Goal: Information Seeking & Learning: Learn about a topic

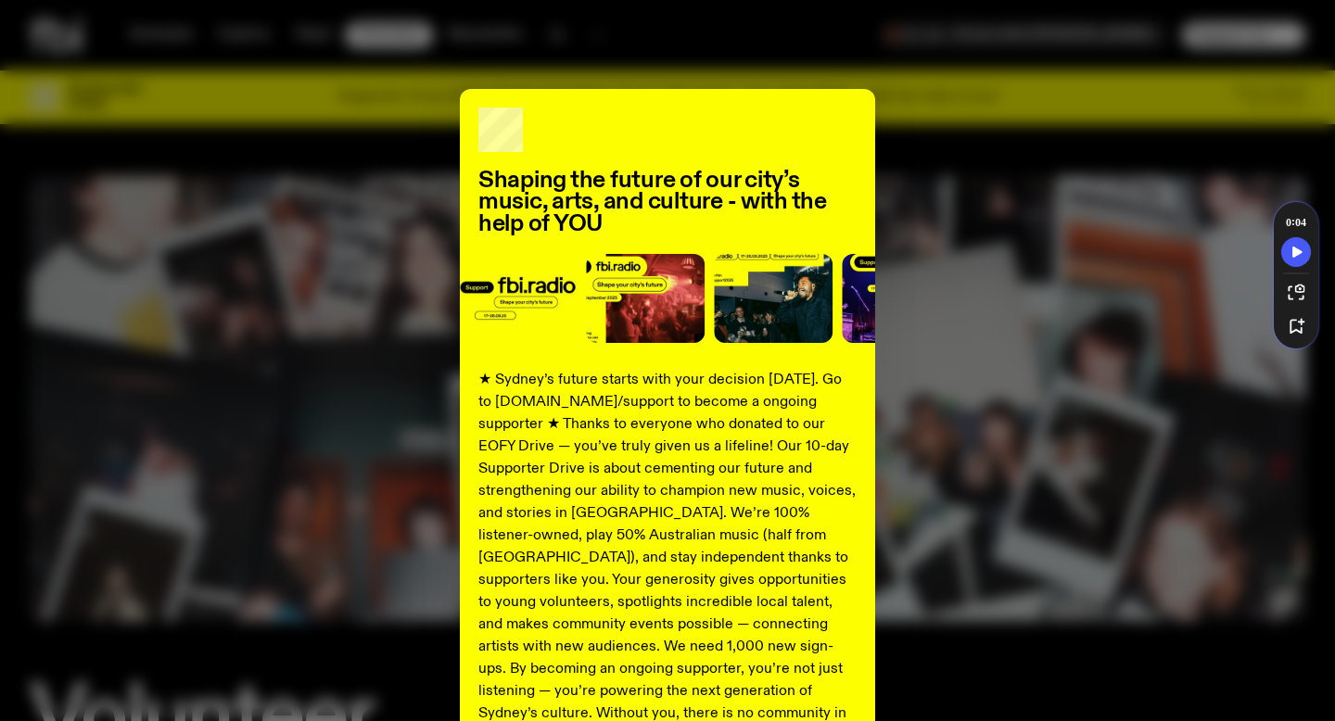
scroll to position [197, 0]
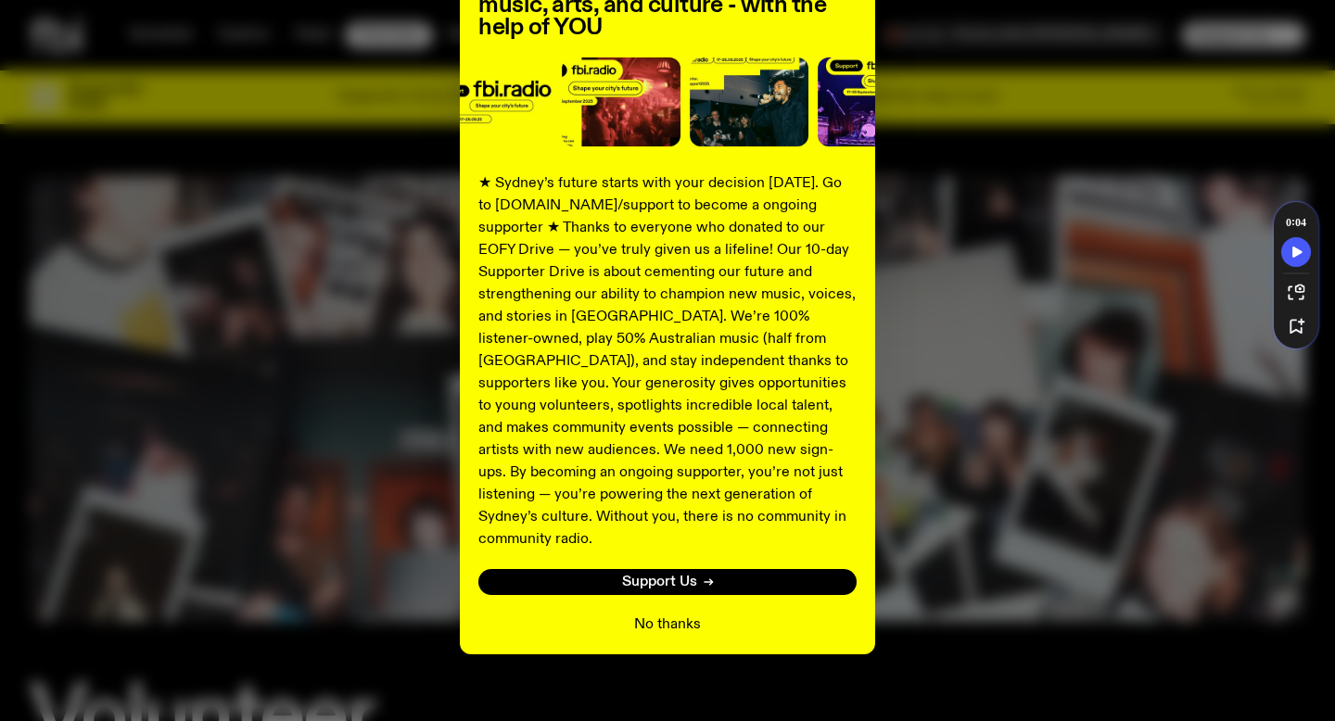
click at [662, 614] on button "No thanks" at bounding box center [667, 625] width 67 height 22
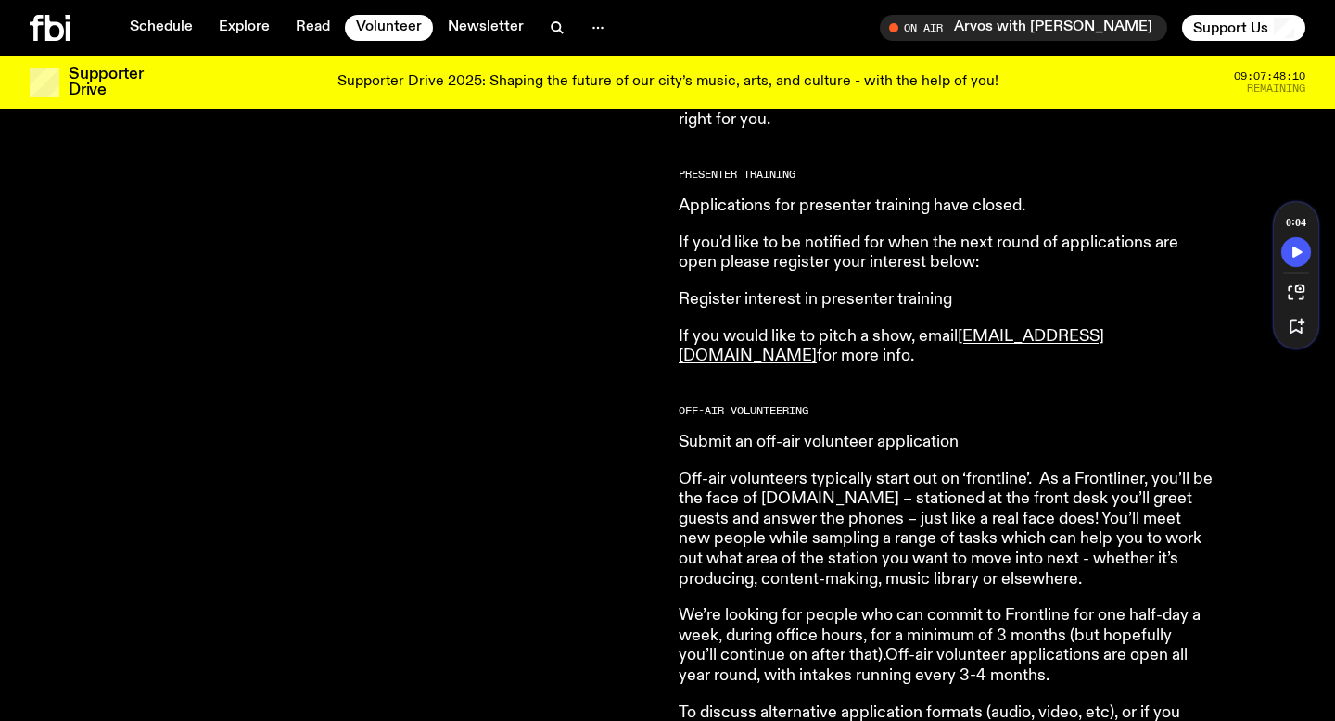
scroll to position [869, 0]
click at [743, 299] on link "Register interest in presenter training" at bounding box center [816, 300] width 274 height 17
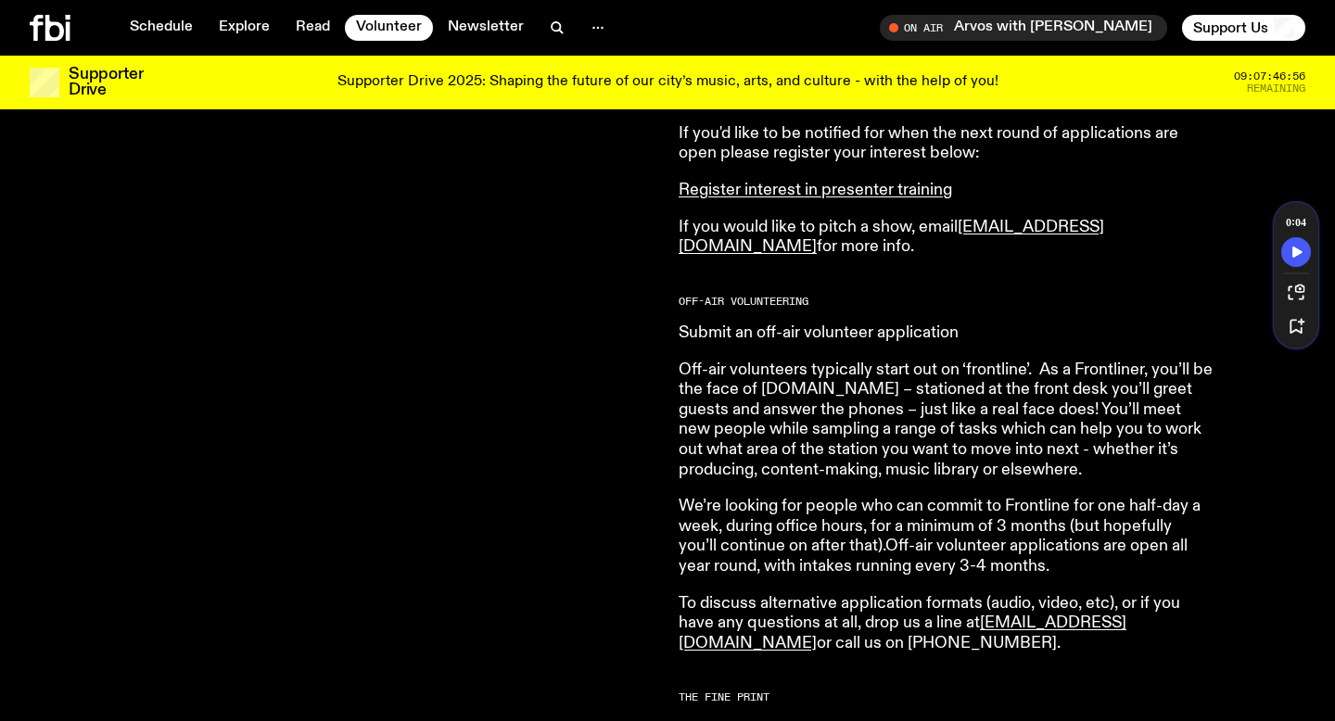
scroll to position [983, 0]
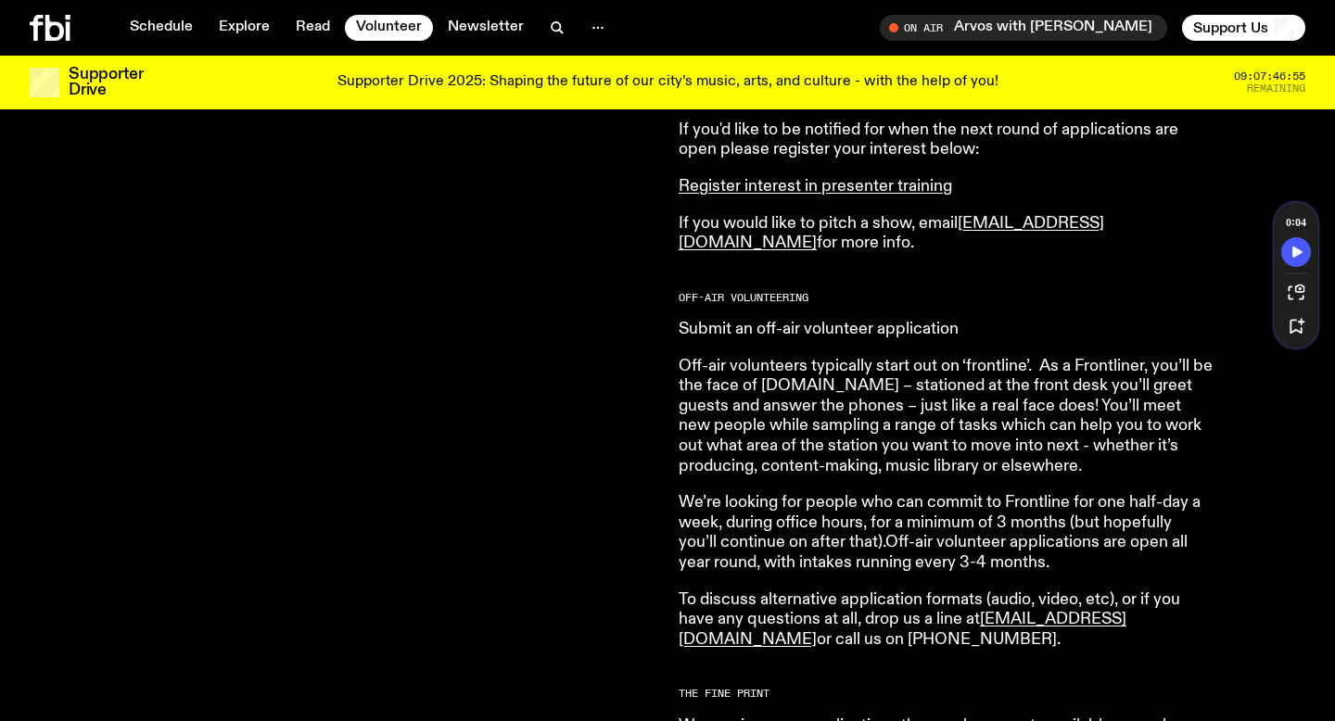
click at [909, 337] on link "Submit an off-air volunteer application" at bounding box center [819, 329] width 280 height 17
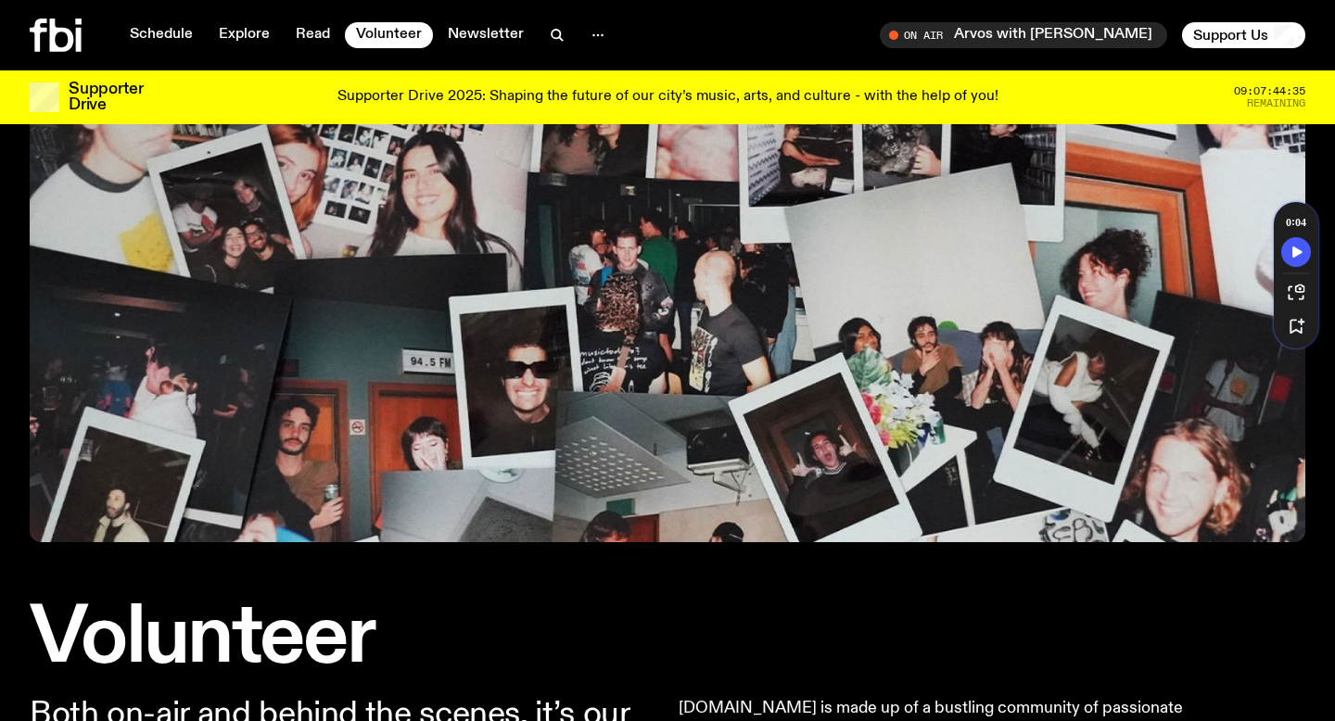
scroll to position [0, 0]
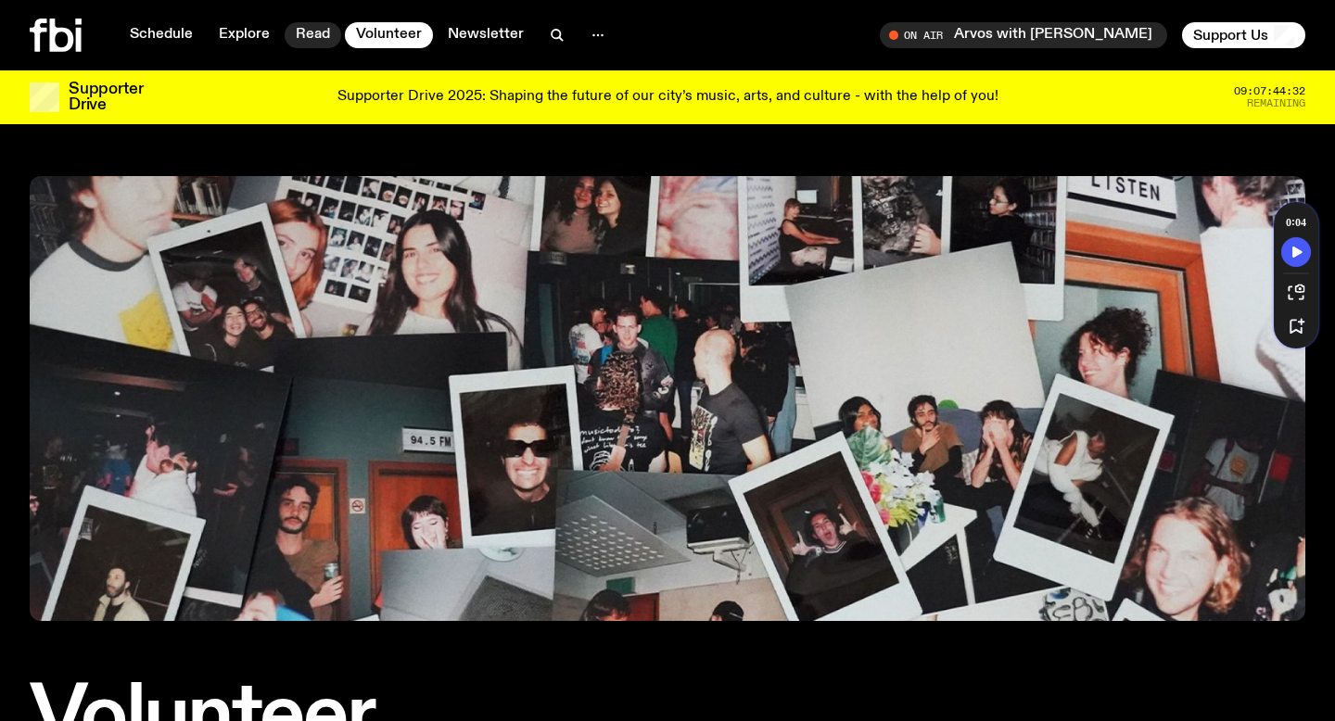
click at [312, 34] on link "Read" at bounding box center [313, 35] width 57 height 26
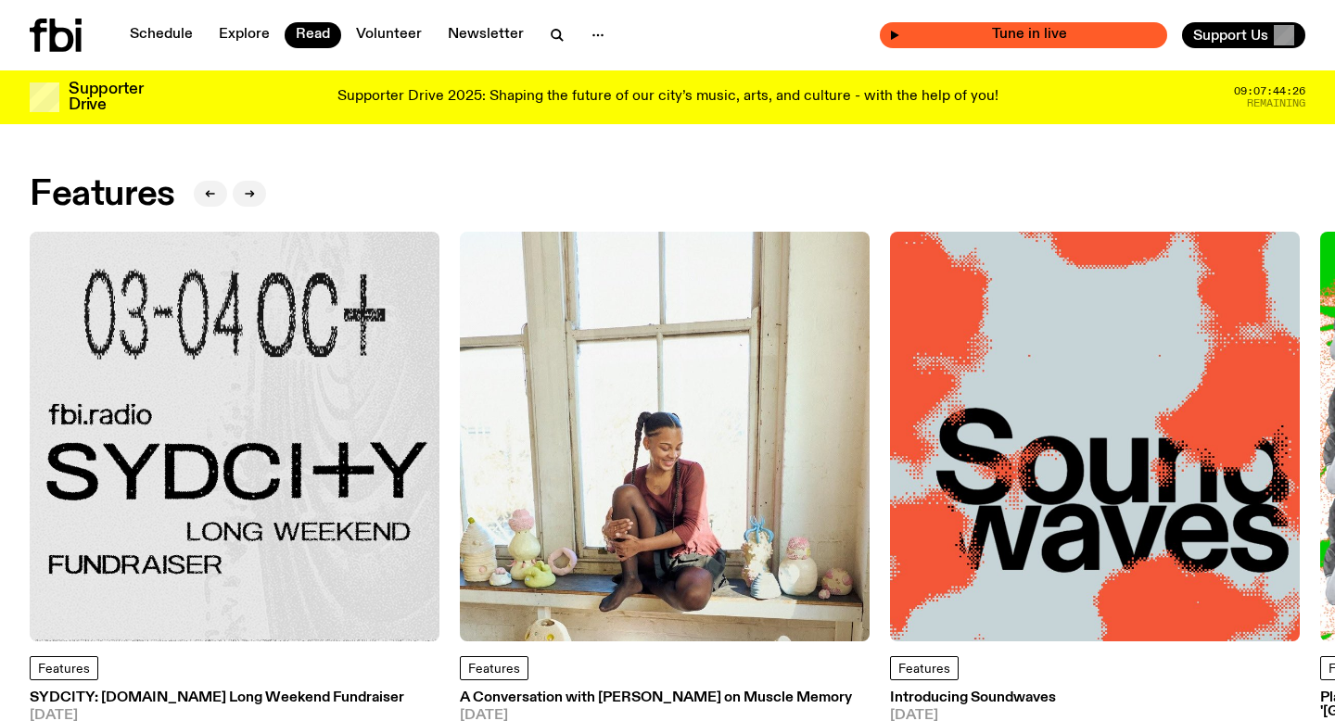
click at [1010, 33] on span "Tune in live" at bounding box center [1029, 35] width 258 height 14
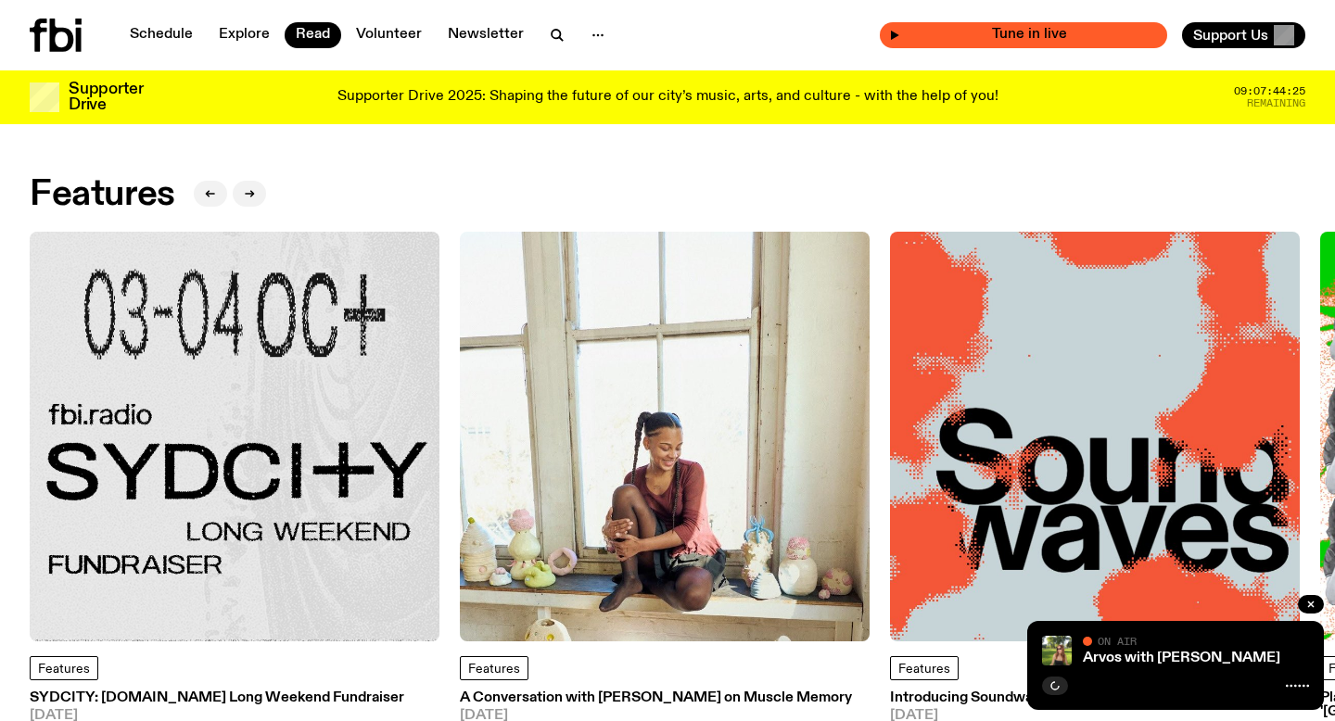
click at [900, 36] on icon "button" at bounding box center [894, 35] width 11 height 11
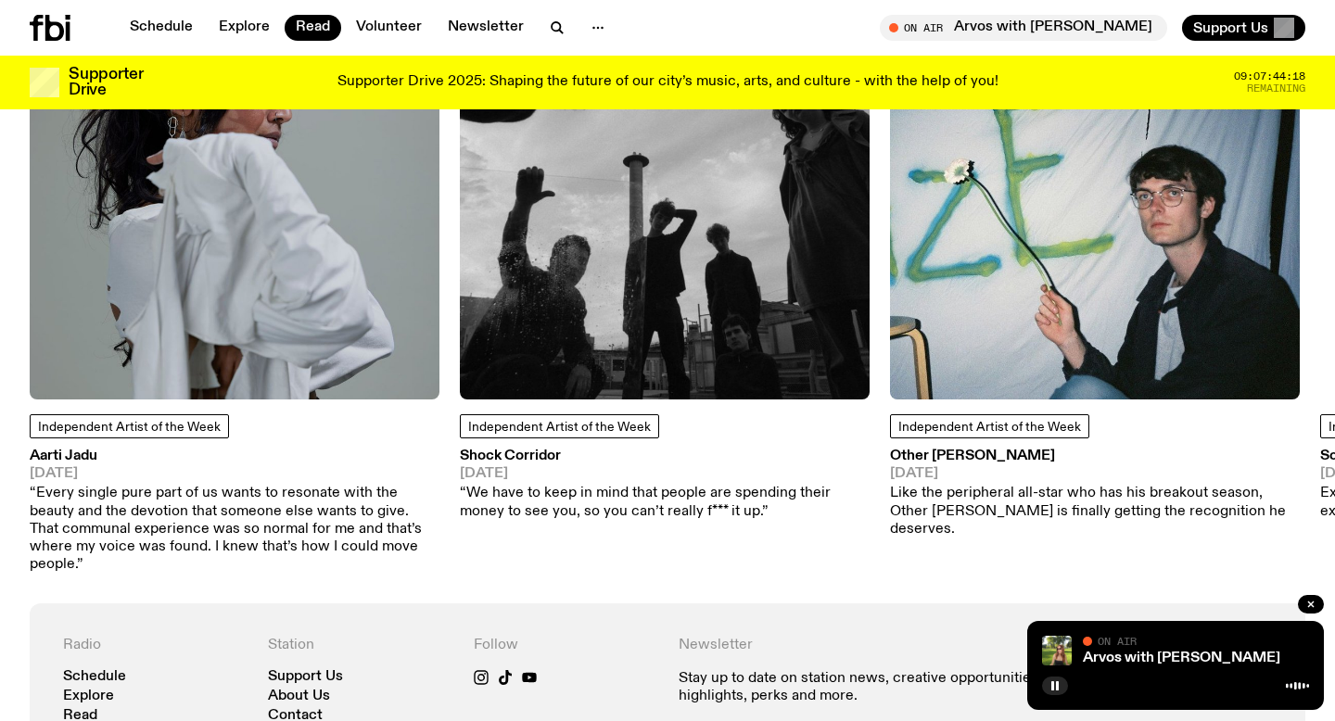
scroll to position [1735, 0]
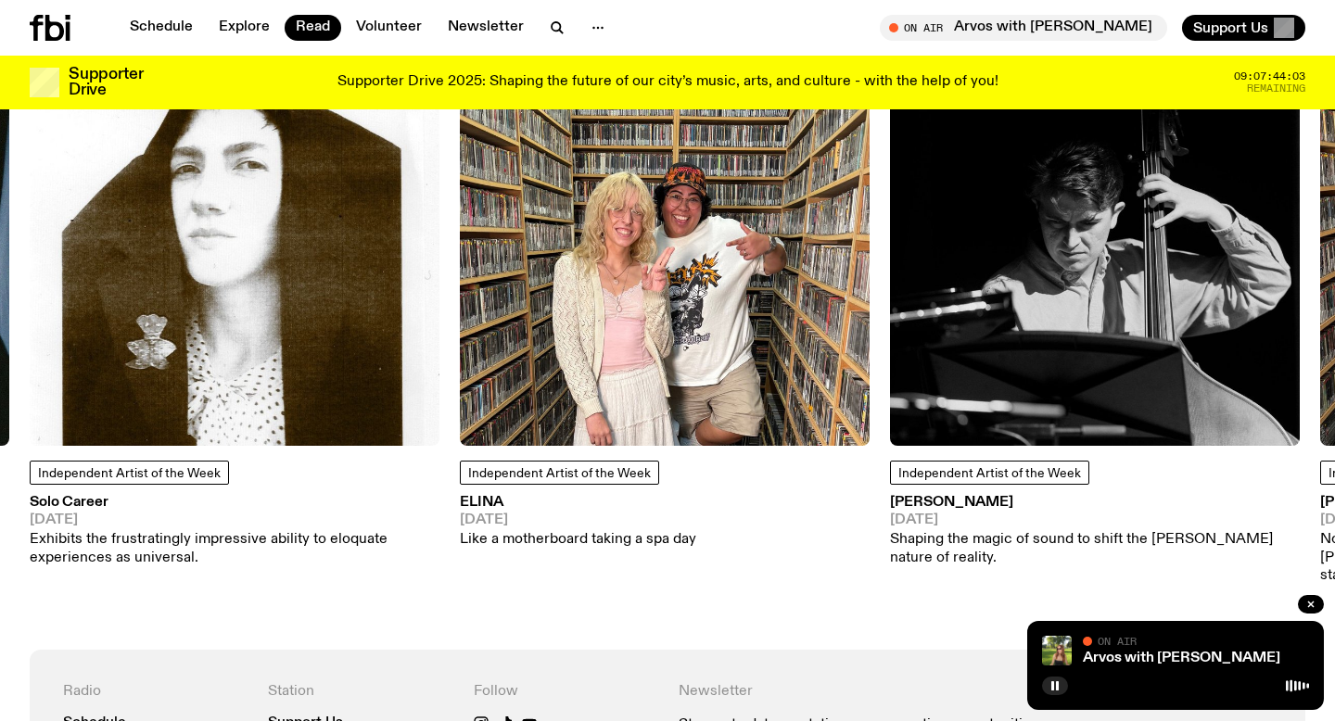
scroll to position [1667, 0]
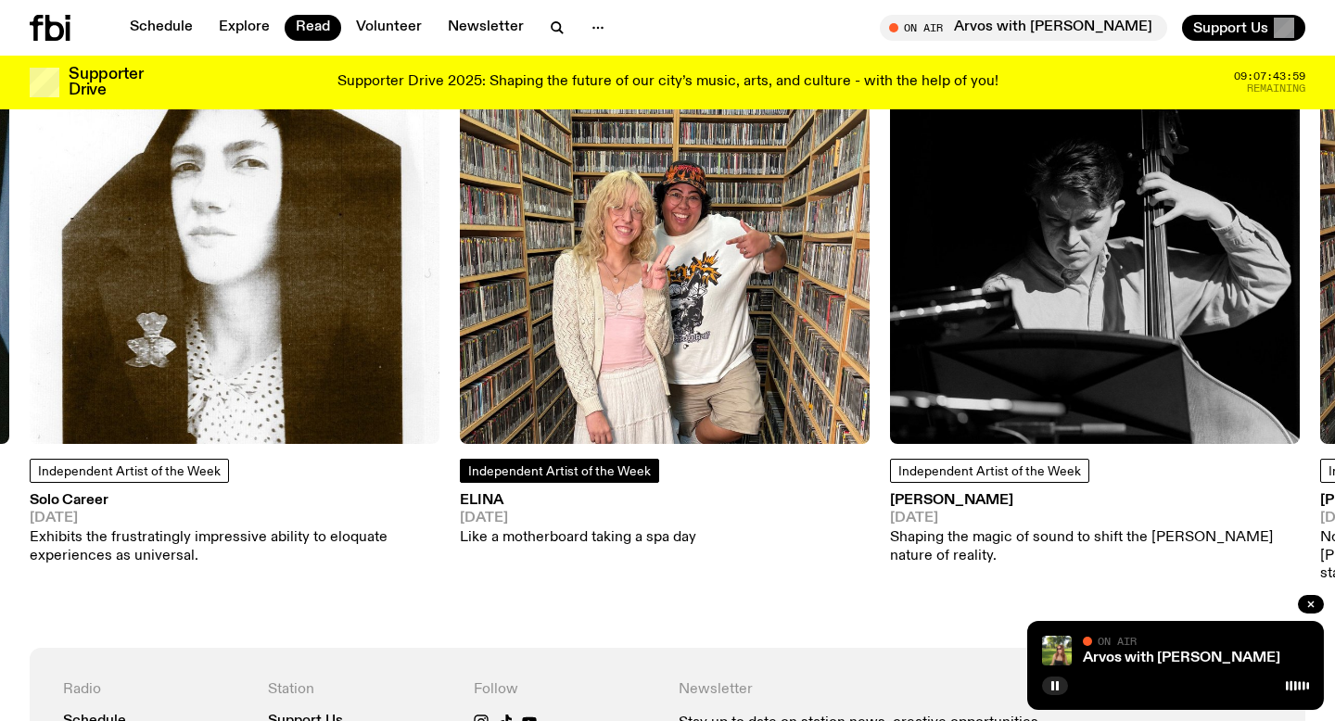
click at [631, 478] on span "Independent Artist of the Week" at bounding box center [559, 471] width 183 height 13
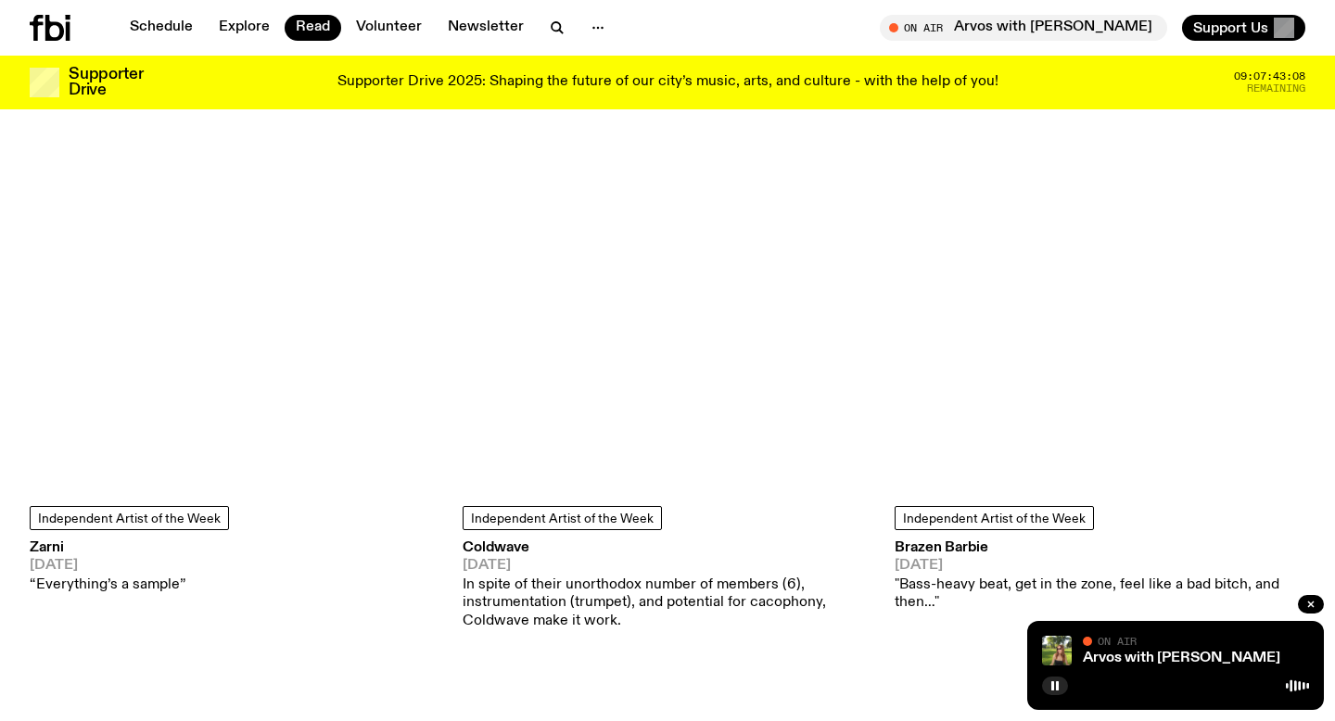
scroll to position [8035, 0]
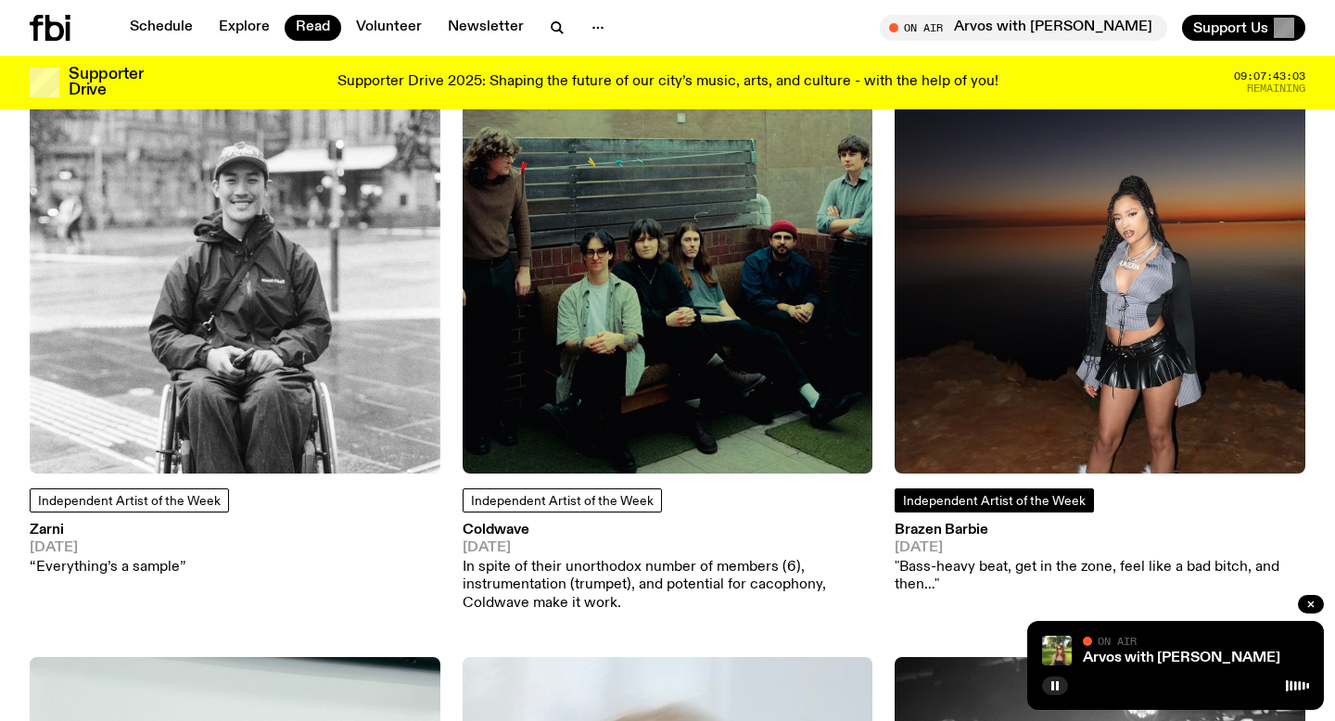
click at [1028, 489] on link "Independent Artist of the Week" at bounding box center [994, 501] width 199 height 24
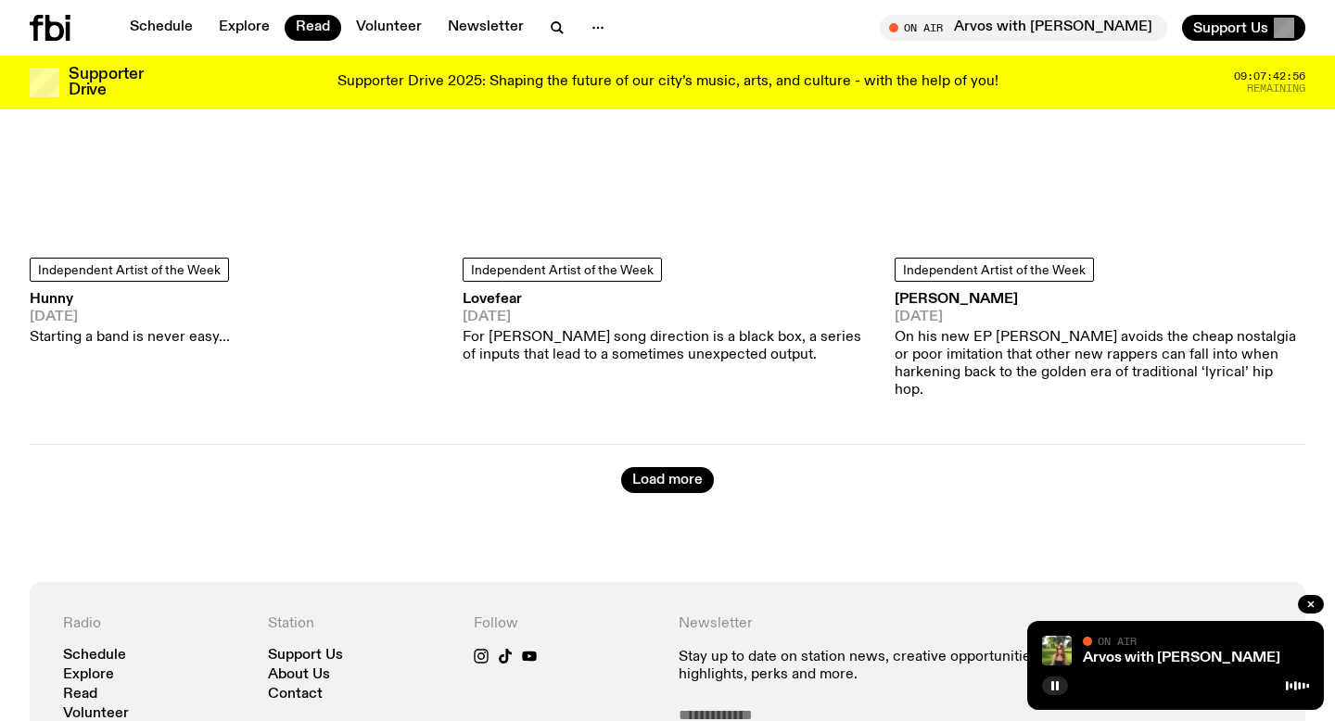
scroll to position [9374, 0]
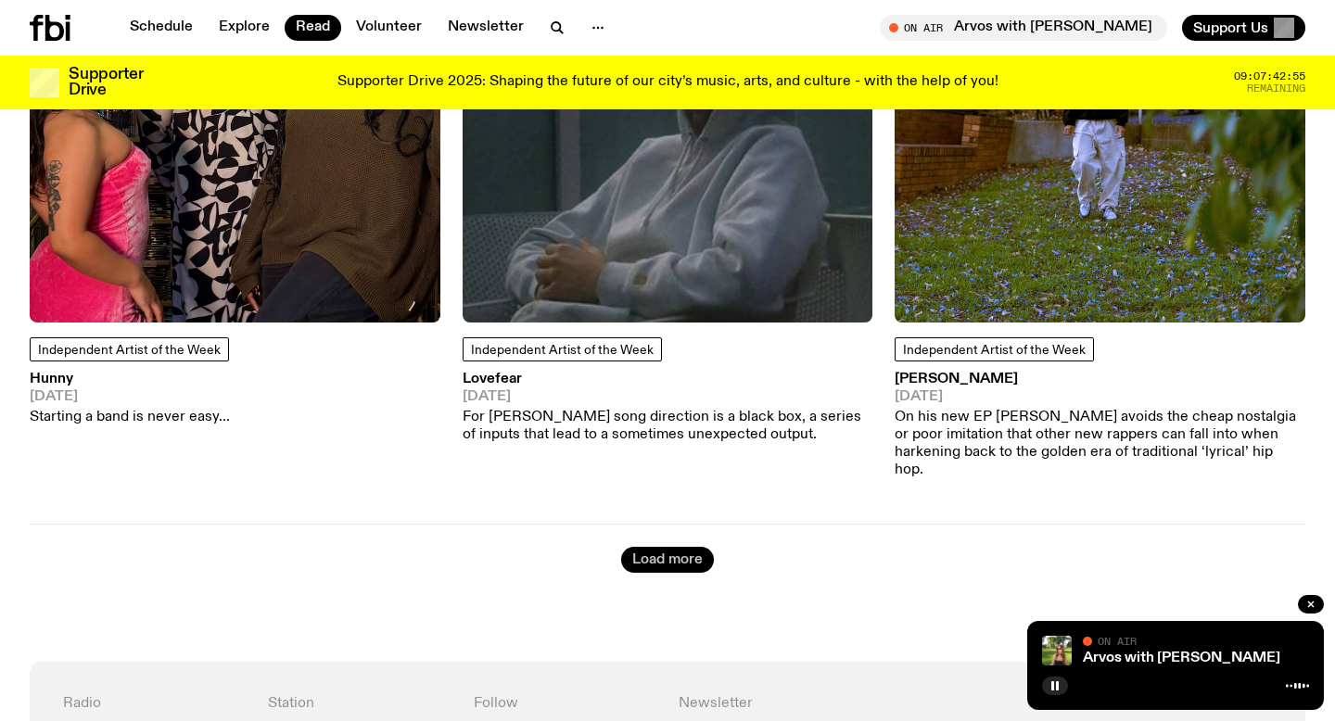
click at [665, 547] on button "Load more" at bounding box center [667, 560] width 93 height 26
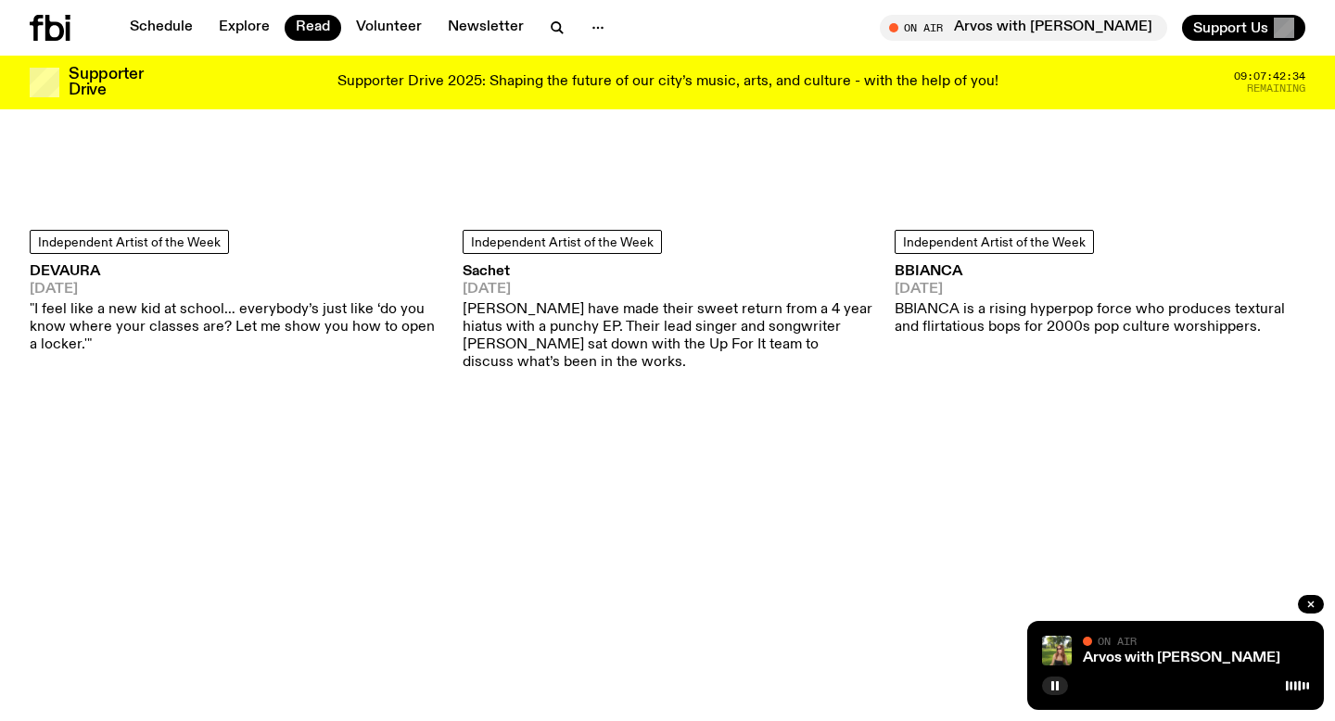
scroll to position [14950, 0]
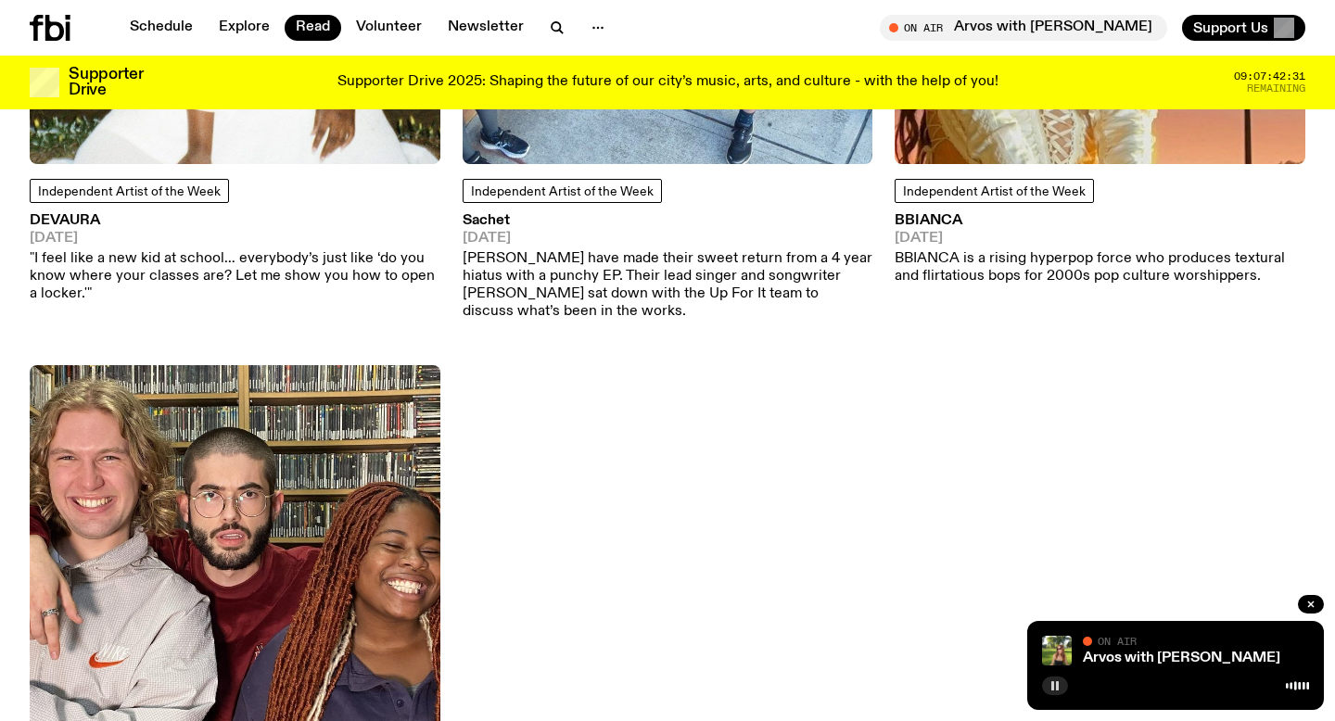
click at [1056, 681] on rect "button" at bounding box center [1057, 685] width 3 height 9
click at [1057, 644] on img at bounding box center [1057, 651] width 30 height 30
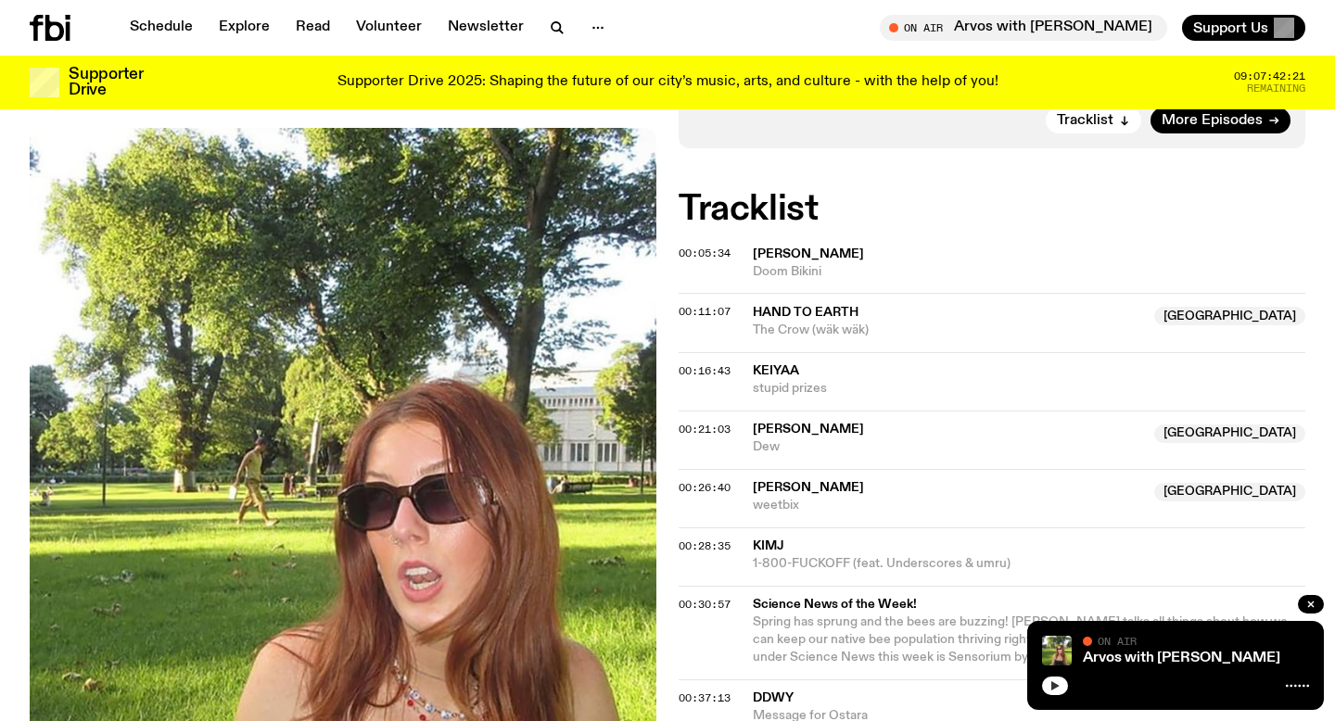
scroll to position [530, 0]
click at [770, 251] on span "[PERSON_NAME]" at bounding box center [808, 253] width 111 height 13
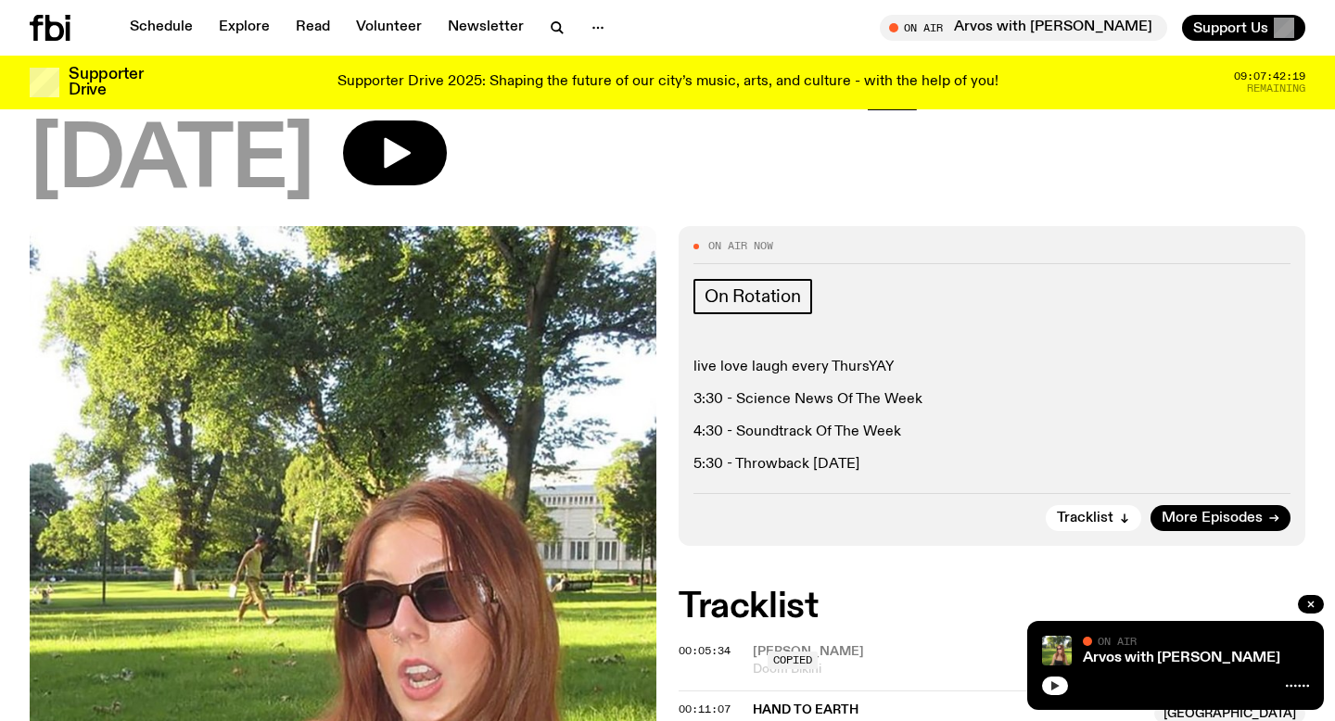
scroll to position [0, 0]
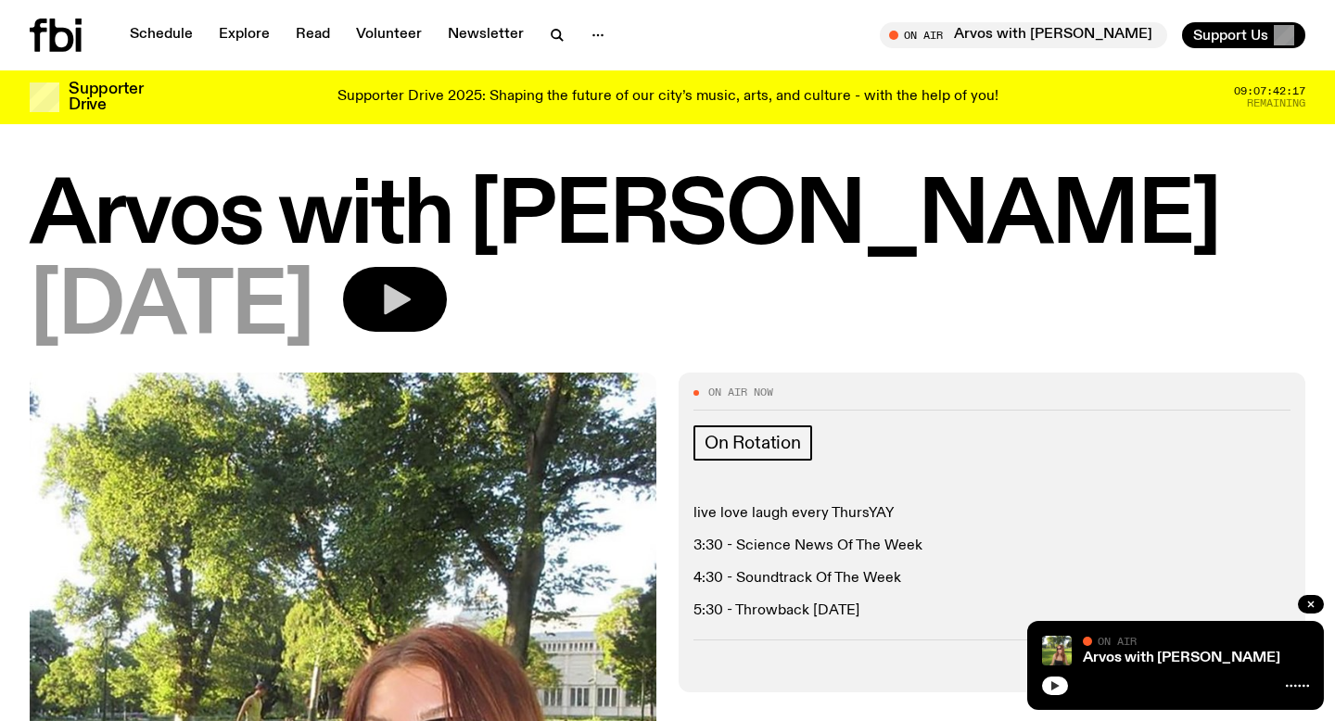
click at [447, 309] on button "button" at bounding box center [395, 299] width 104 height 65
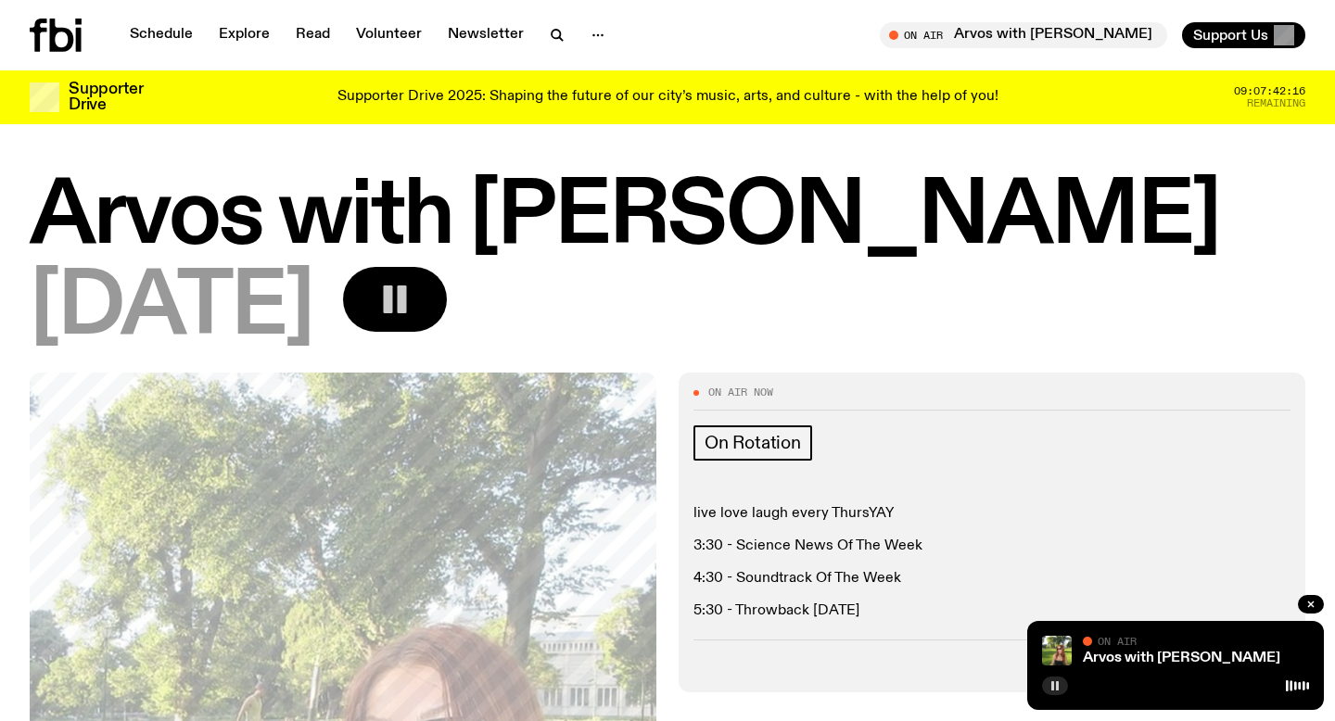
click at [447, 309] on button "button" at bounding box center [395, 299] width 104 height 65
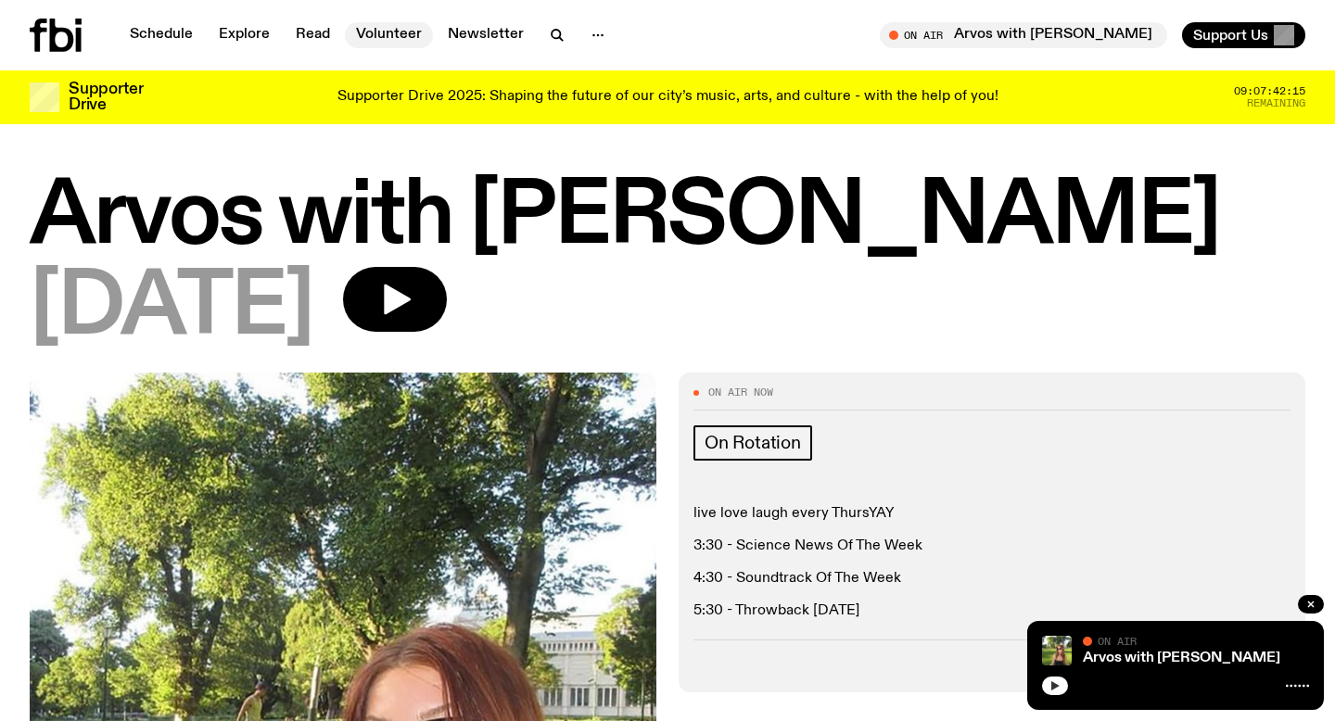
click at [395, 38] on link "Volunteer" at bounding box center [389, 35] width 88 height 26
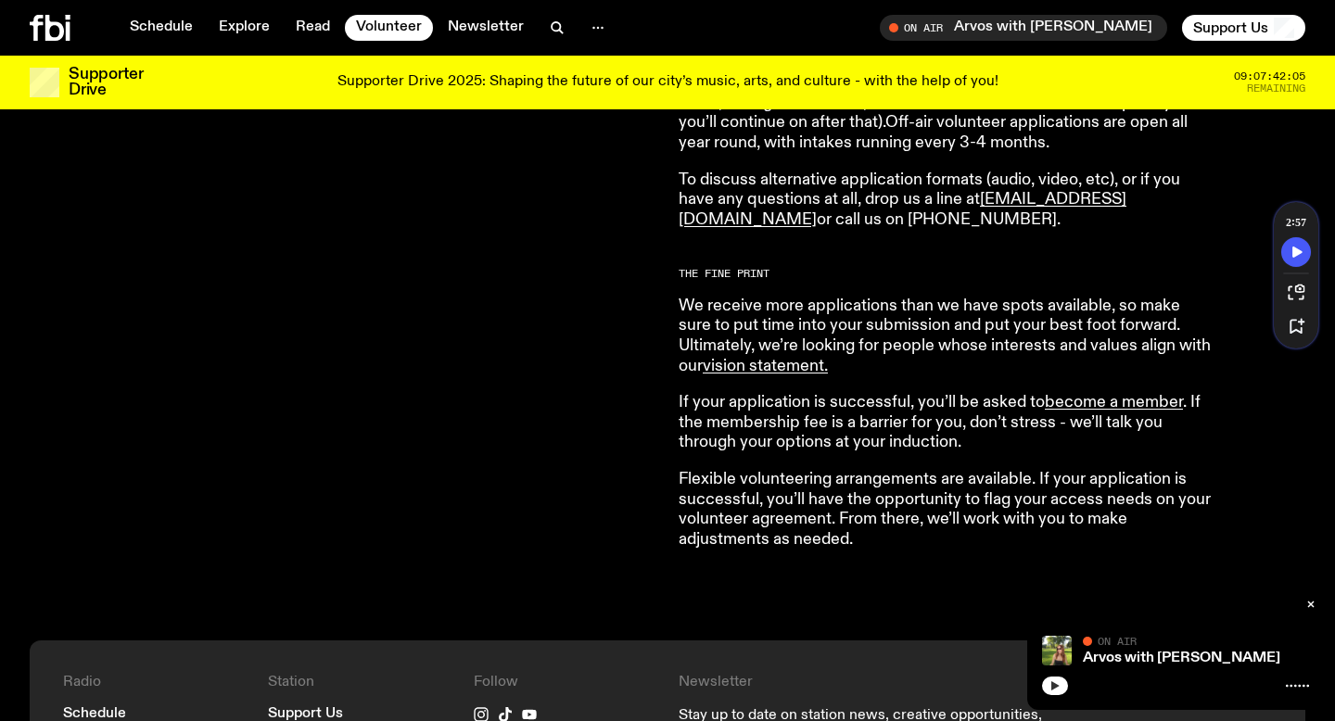
scroll to position [1400, 0]
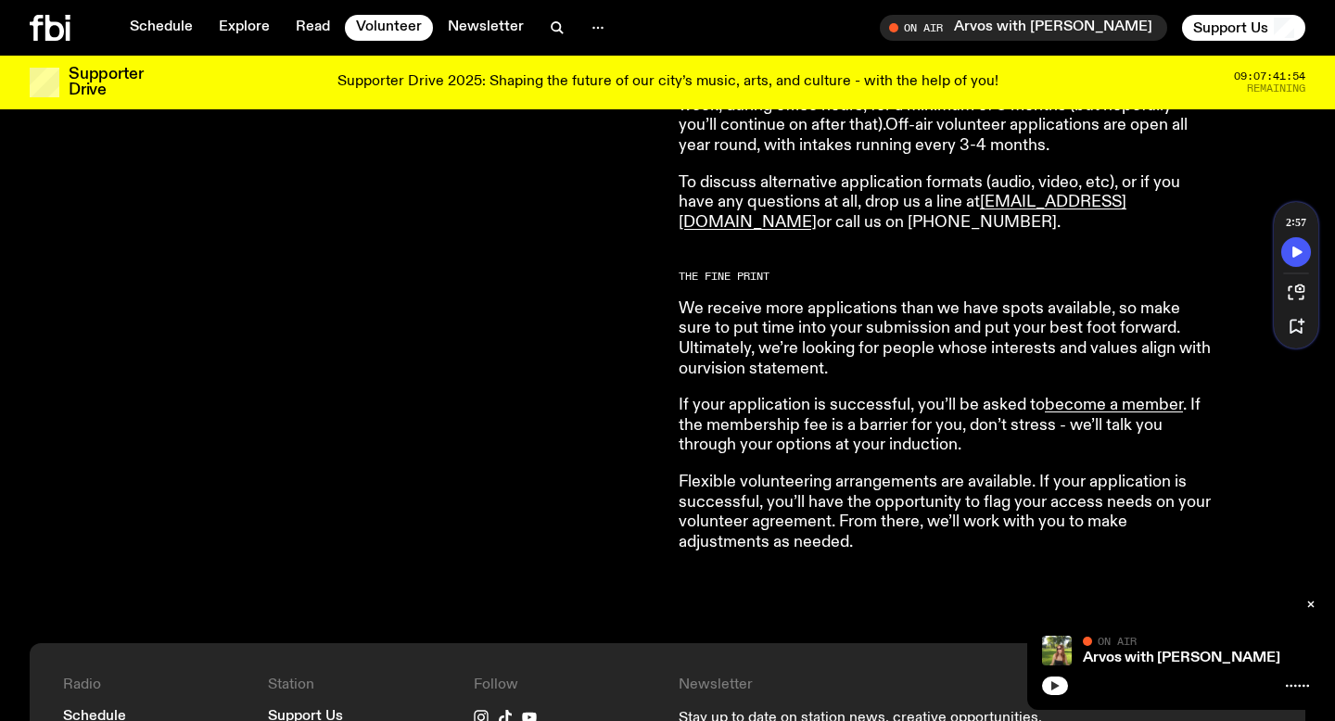
click at [753, 376] on link "vision statement ." at bounding box center [765, 369] width 125 height 17
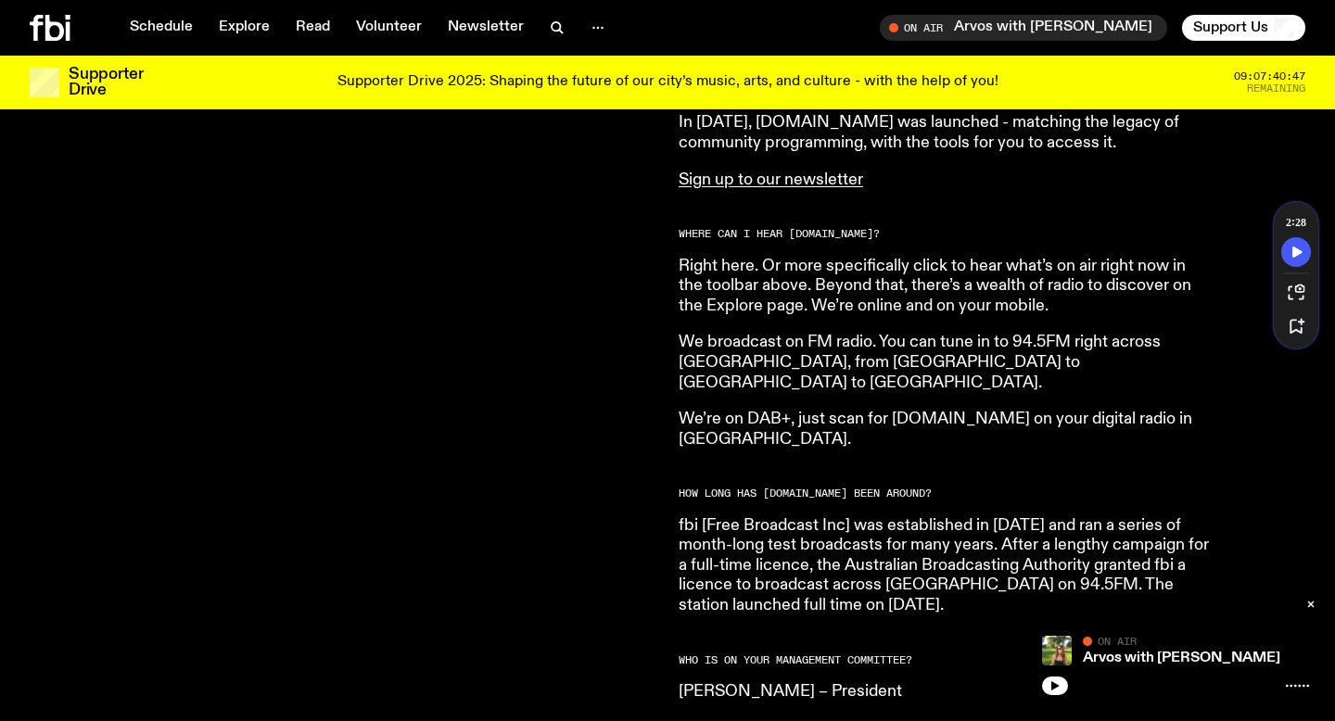
scroll to position [838, 0]
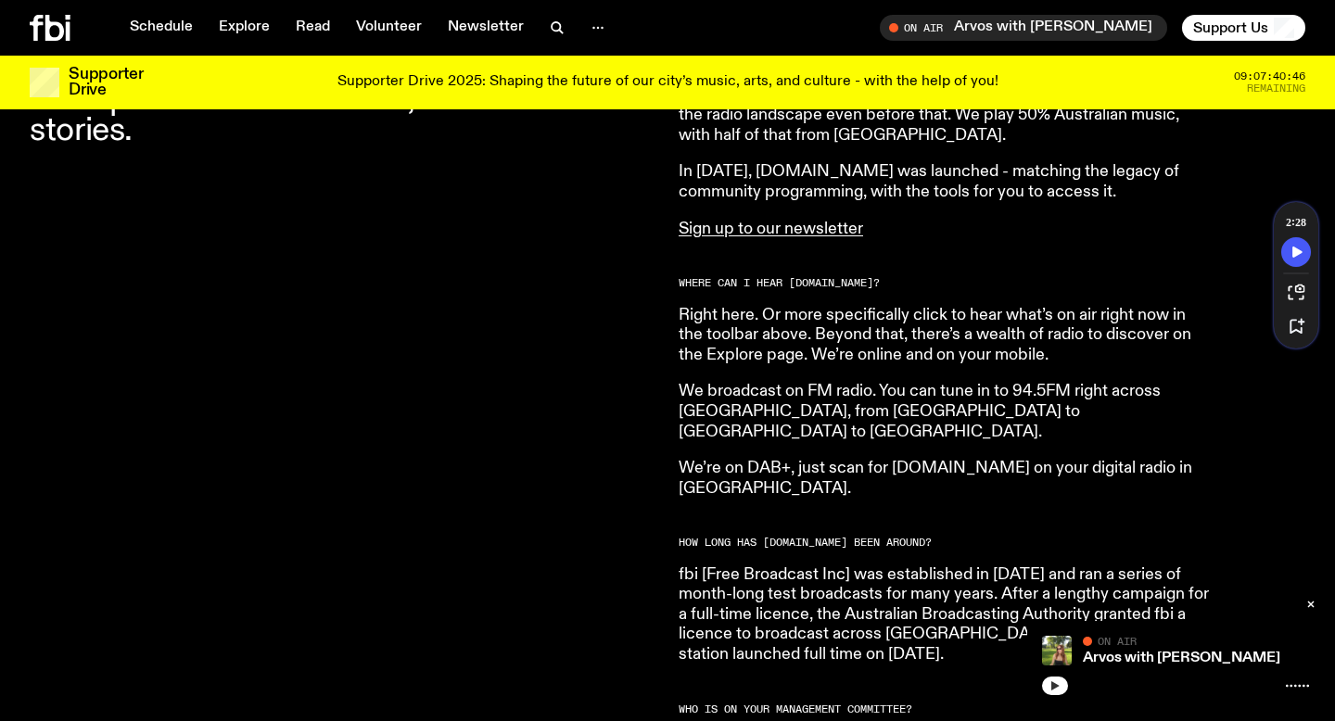
click at [1052, 681] on icon "button" at bounding box center [1055, 686] width 11 height 11
click at [1051, 681] on icon "button" at bounding box center [1055, 686] width 11 height 11
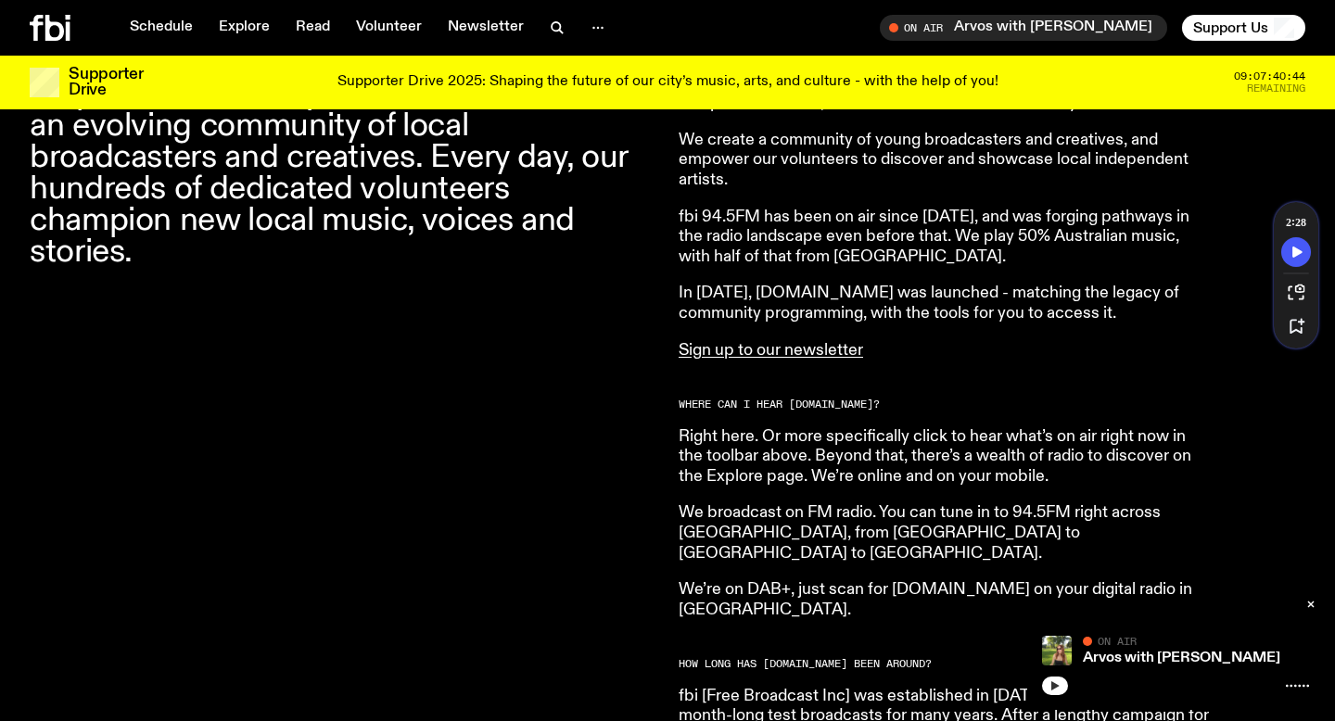
scroll to position [708, 0]
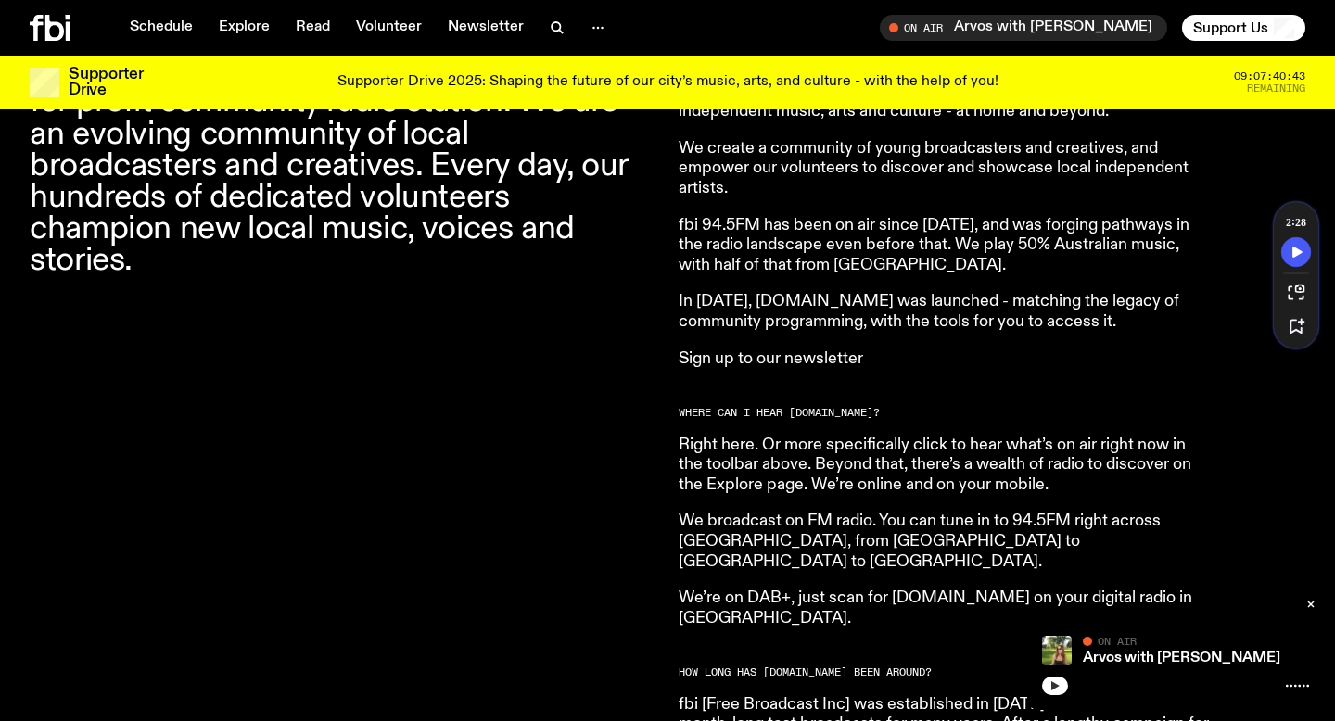
click at [825, 356] on link "Sign up to our newsletter" at bounding box center [771, 358] width 185 height 17
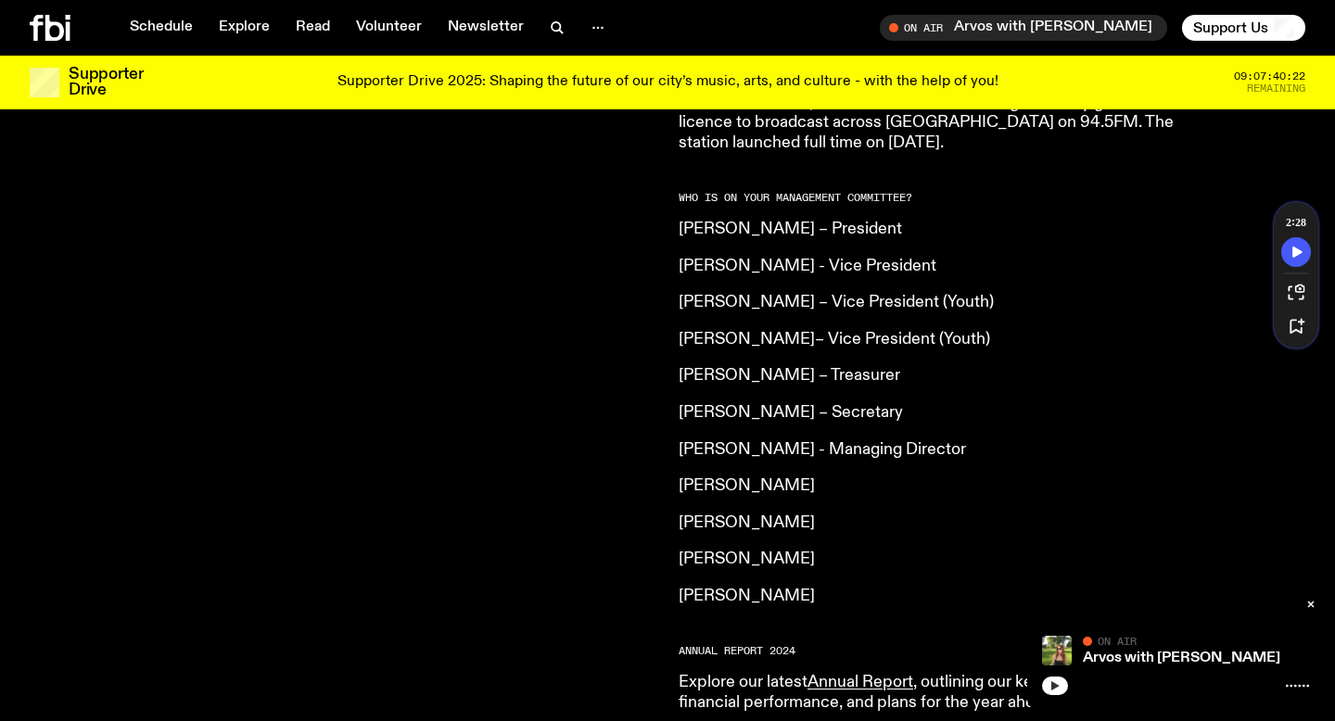
scroll to position [1366, 0]
